Goal: Task Accomplishment & Management: Manage account settings

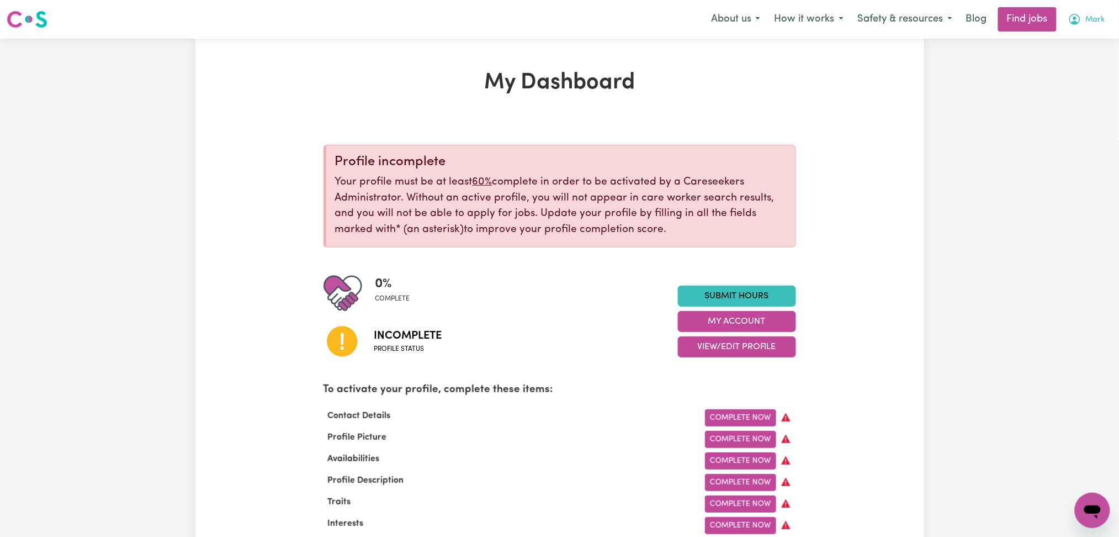
click at [1088, 29] on button "Mark" at bounding box center [1086, 19] width 51 height 23
click at [1083, 35] on nav "Menu About us How it works Safety & resources Blog Find jobs Mark My Account My…" at bounding box center [559, 19] width 1119 height 39
click at [1084, 24] on button "Mark" at bounding box center [1086, 19] width 51 height 23
click at [1071, 75] on link "Logout" at bounding box center [1068, 84] width 87 height 21
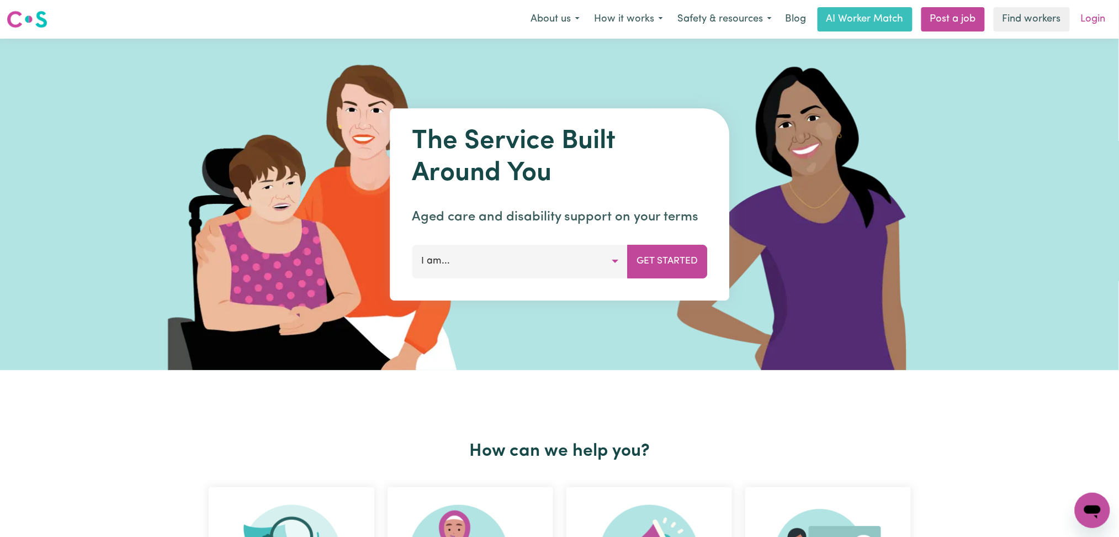
click at [1102, 19] on link "Login" at bounding box center [1093, 19] width 38 height 24
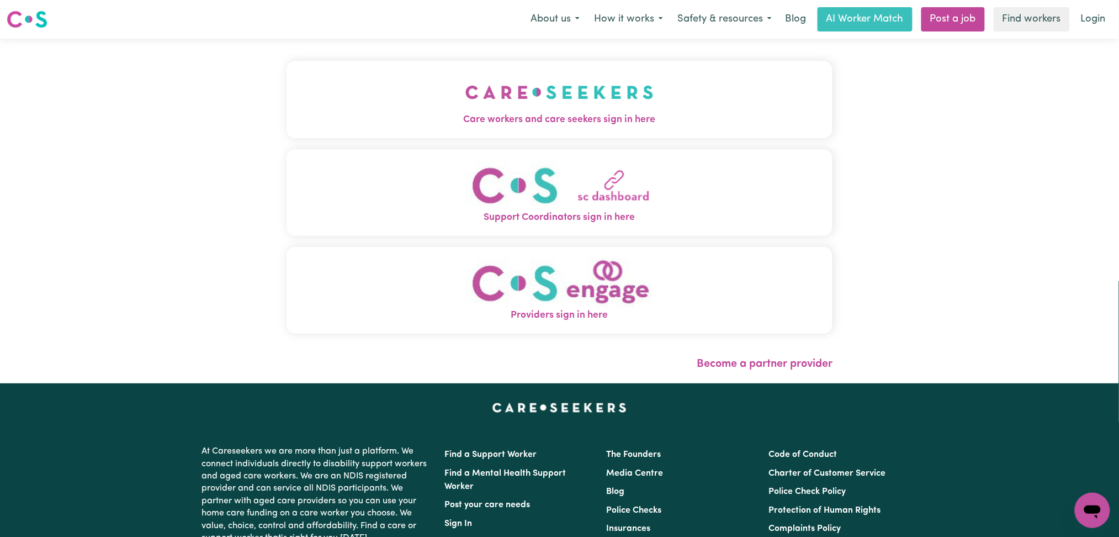
click at [498, 105] on img "Care workers and care seekers sign in here" at bounding box center [559, 92] width 188 height 41
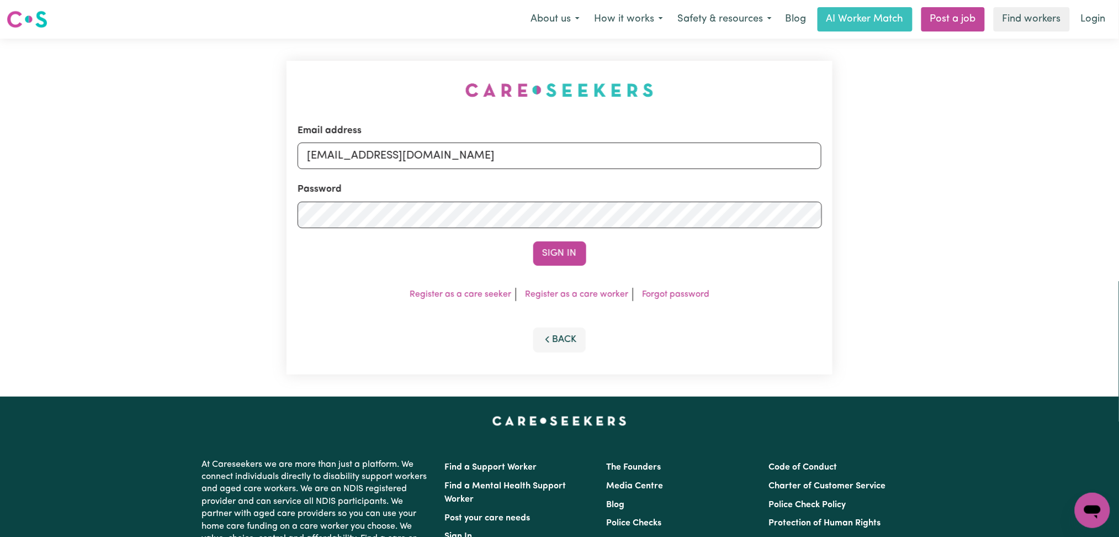
click at [396, 171] on form "Email address [EMAIL_ADDRESS][DOMAIN_NAME] Password Sign In" at bounding box center [560, 195] width 525 height 142
click at [396, 161] on input "[EMAIL_ADDRESS][DOMAIN_NAME]" at bounding box center [560, 155] width 525 height 27
drag, startPoint x: 364, startPoint y: 155, endPoint x: 673, endPoint y: 155, distance: 308.7
click at [673, 155] on input "Superuser~[EMAIL_ADDRESS][DOMAIN_NAME]" at bounding box center [560, 155] width 525 height 27
type input "[EMAIL_ADDRESS][PERSON_NAME][PERSON_NAME][DOMAIN_NAME]"
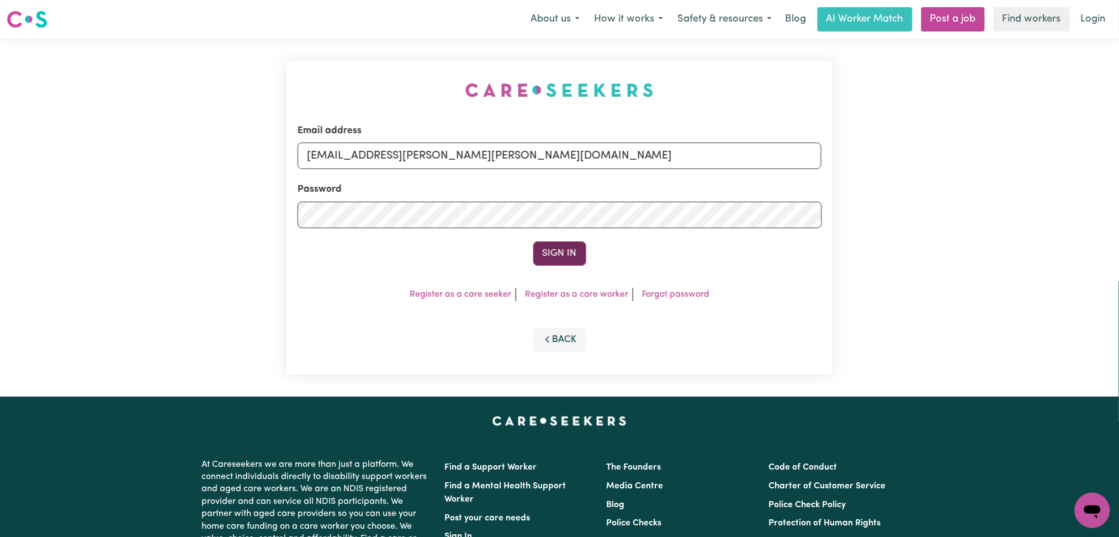
click at [574, 250] on button "Sign In" at bounding box center [559, 253] width 53 height 24
